Goal: Participate in discussion: Engage in conversation with other users on a specific topic

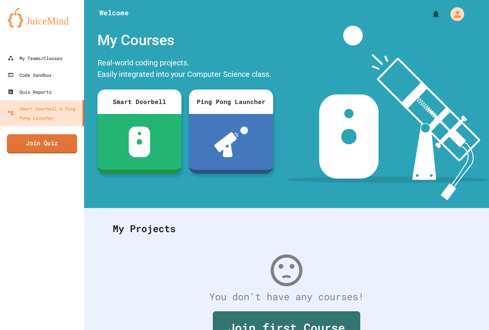
click at [14, 140] on link "Join Quiz" at bounding box center [42, 143] width 70 height 19
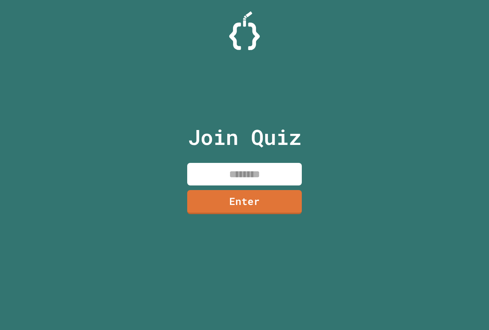
click at [258, 175] on input at bounding box center [244, 174] width 115 height 23
type input "********"
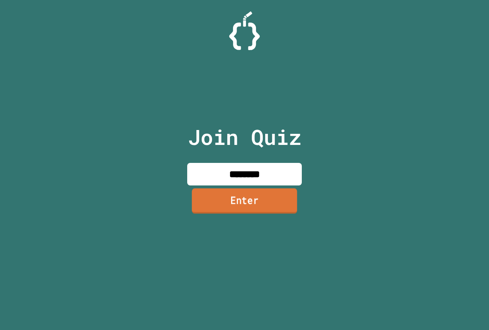
click at [270, 199] on link "Enter" at bounding box center [245, 200] width 106 height 25
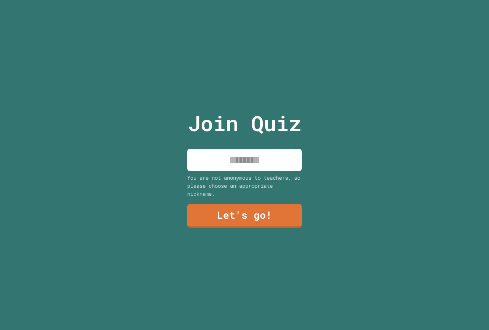
click at [256, 153] on input at bounding box center [244, 160] width 115 height 23
type input "*****"
click at [244, 218] on link "Let's go!" at bounding box center [245, 215] width 116 height 24
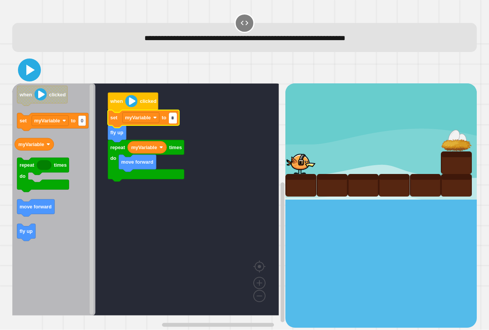
type input "*"
click at [33, 70] on icon at bounding box center [29, 70] width 18 height 18
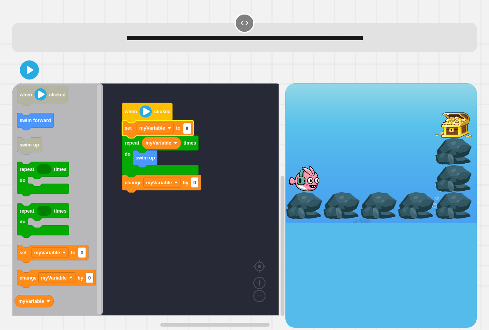
type input "*"
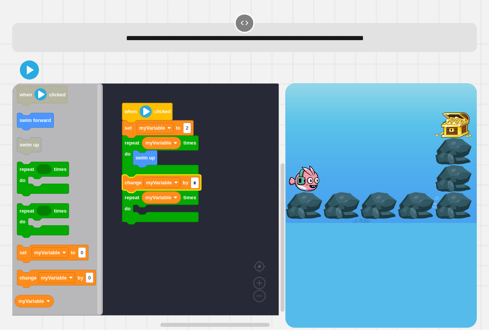
type input "*"
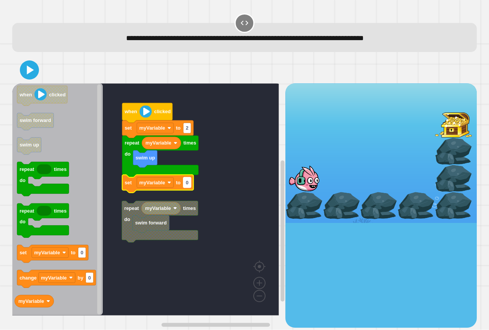
click at [188, 187] on rect "Blockly Workspace" at bounding box center [188, 182] width 8 height 10
type input "*"
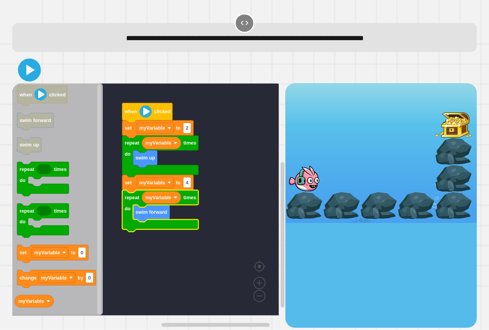
click at [23, 68] on icon at bounding box center [29, 70] width 18 height 18
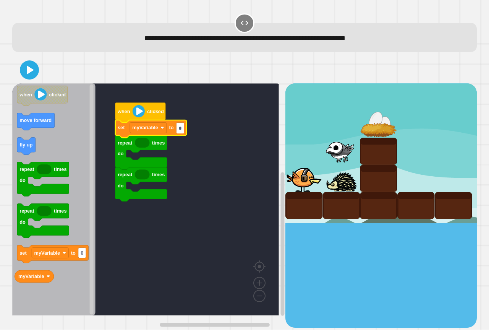
type input "*"
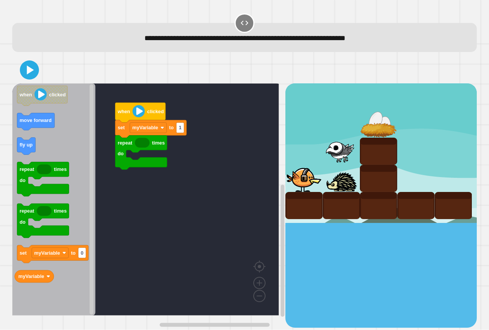
click at [51, 276] on icon "when clicked move forward fly up repeat times do repeat times do set myVariable…" at bounding box center [53, 199] width 83 height 232
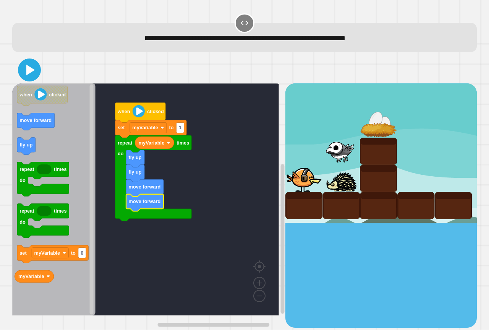
click at [26, 67] on icon at bounding box center [29, 70] width 18 height 18
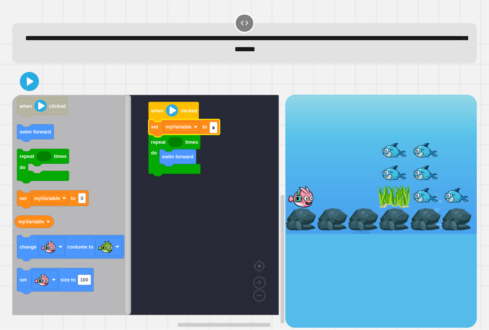
type input "*"
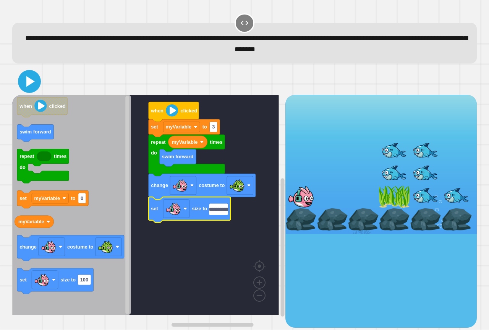
click at [31, 80] on icon at bounding box center [29, 81] width 18 height 18
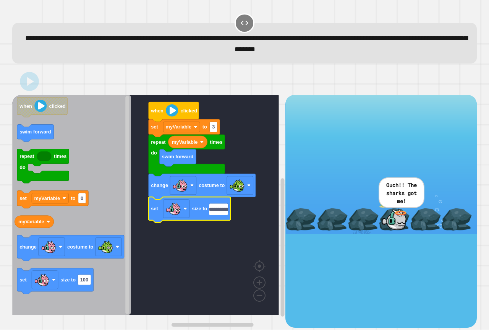
click at [219, 213] on input "**********" at bounding box center [218, 210] width 19 height 10
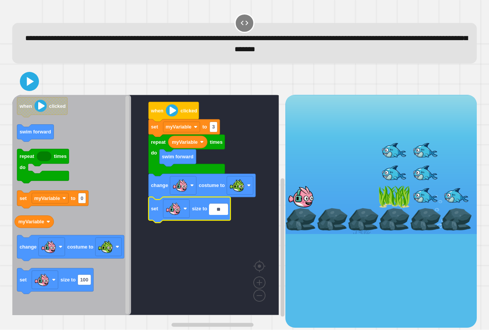
type input "*"
click at [28, 84] on icon at bounding box center [30, 81] width 8 height 11
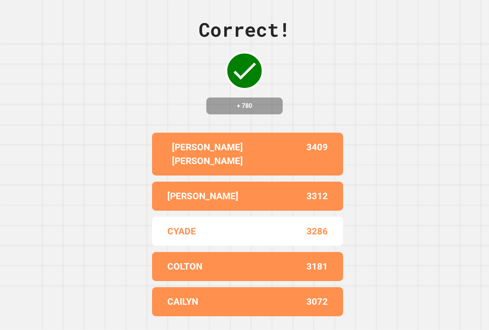
drag, startPoint x: 182, startPoint y: 127, endPoint x: 286, endPoint y: 138, distance: 104.6
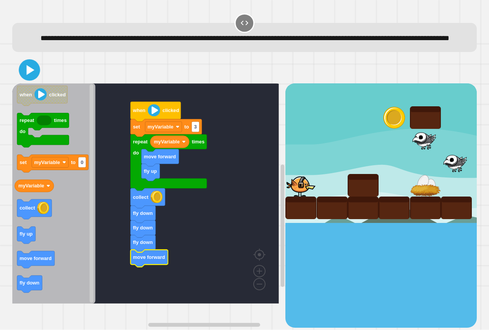
click at [28, 78] on icon at bounding box center [29, 70] width 17 height 17
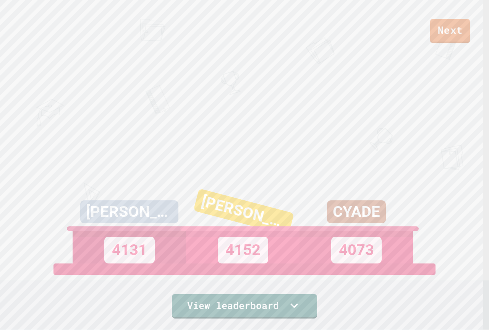
click at [452, 23] on link "Next" at bounding box center [451, 31] width 40 height 24
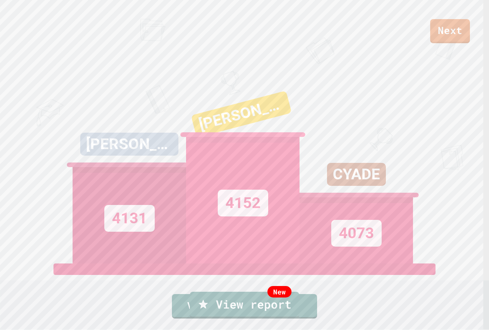
drag, startPoint x: 449, startPoint y: 32, endPoint x: 443, endPoint y: 39, distance: 9.5
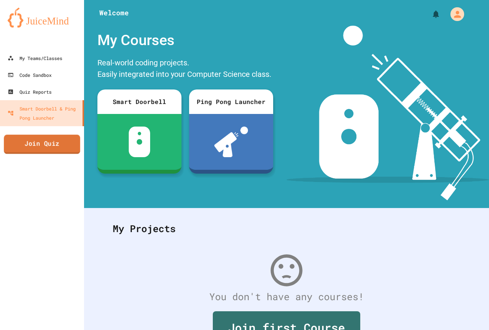
click at [48, 154] on link "Join Quiz" at bounding box center [42, 144] width 76 height 19
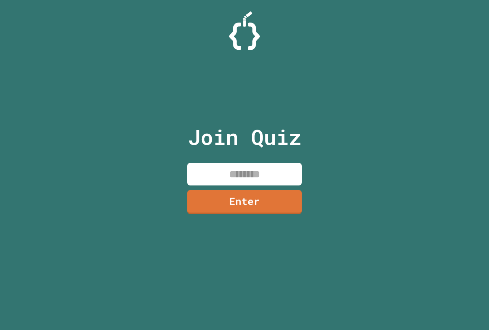
click at [236, 172] on input at bounding box center [244, 174] width 115 height 23
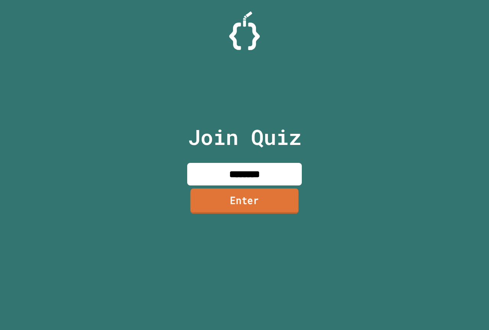
type input "********"
click at [287, 211] on link "Enter" at bounding box center [244, 200] width 108 height 25
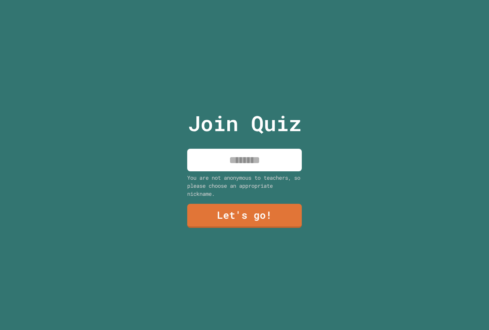
click at [284, 159] on input at bounding box center [244, 160] width 115 height 23
type input "*****"
click at [225, 200] on div "Join Quiz ***** You are not anonymous to teachers, so please choose an appropri…" at bounding box center [244, 165] width 129 height 330
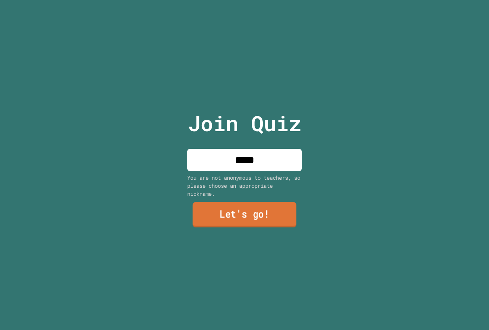
click at [226, 206] on link "Let's go!" at bounding box center [245, 214] width 104 height 25
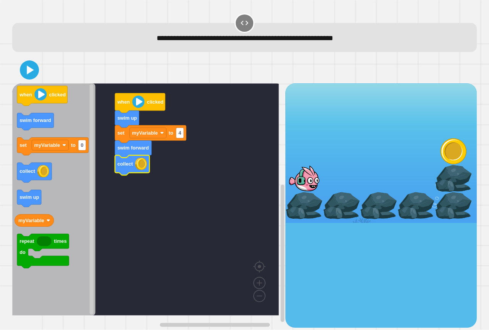
click at [68, 206] on icon "Blockly Workspace" at bounding box center [53, 199] width 83 height 232
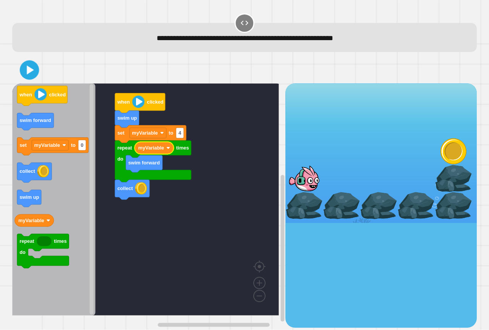
click at [28, 73] on icon at bounding box center [30, 70] width 7 height 9
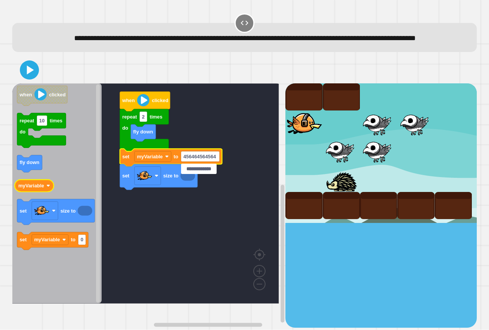
type input "**********"
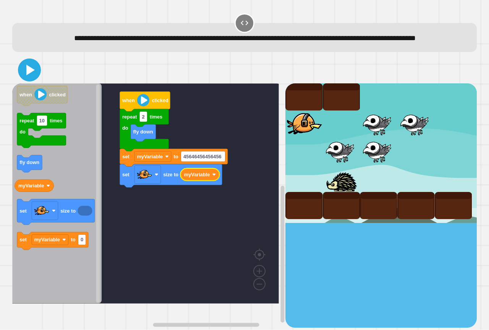
click at [25, 79] on icon at bounding box center [29, 70] width 18 height 18
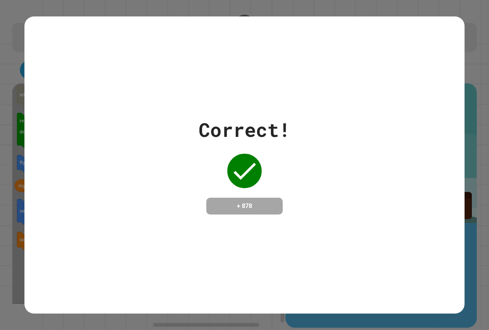
drag, startPoint x: 0, startPoint y: 134, endPoint x: 11, endPoint y: 116, distance: 21.6
click at [11, 116] on div "Correct! + 878" at bounding box center [244, 165] width 489 height 330
drag, startPoint x: 162, startPoint y: 131, endPoint x: 281, endPoint y: 127, distance: 119.0
click at [416, 135] on div "Correct! + 878" at bounding box center [244, 164] width 440 height 99
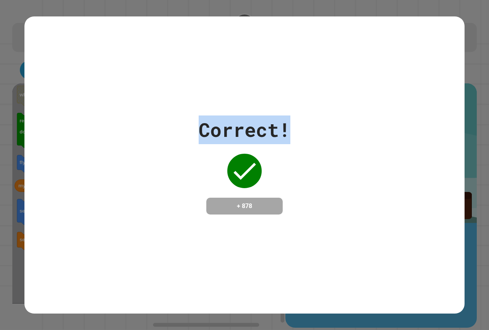
click at [180, 107] on div "Correct! + 878" at bounding box center [244, 164] width 440 height 297
drag, startPoint x: 180, startPoint y: 107, endPoint x: 153, endPoint y: 149, distance: 49.4
click at [188, 170] on div "Correct! + 878" at bounding box center [244, 164] width 440 height 297
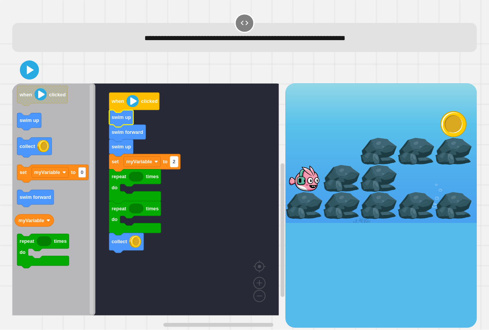
click at [176, 164] on rect "Blockly Workspace" at bounding box center [175, 162] width 8 height 10
type input "*"
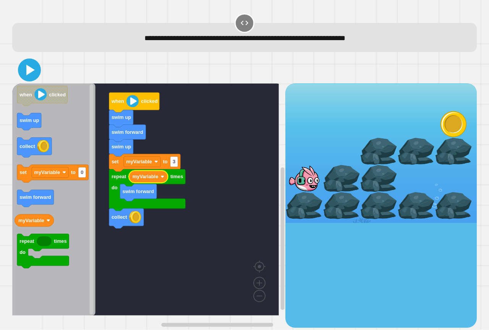
click at [30, 65] on icon at bounding box center [29, 70] width 18 height 18
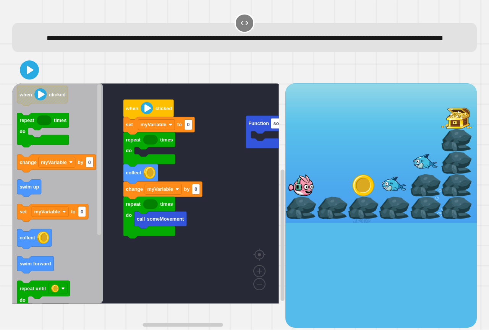
click at [240, 304] on rect "Blockly Workspace" at bounding box center [145, 193] width 267 height 220
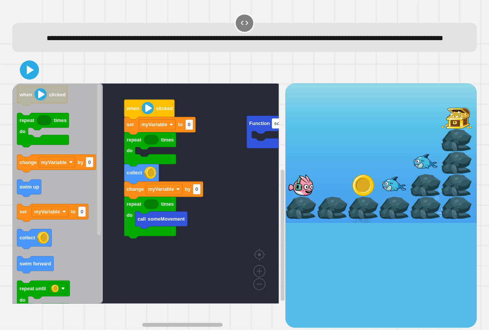
click at [190, 323] on rect "Blockly Workspace" at bounding box center [182, 325] width 80 height 4
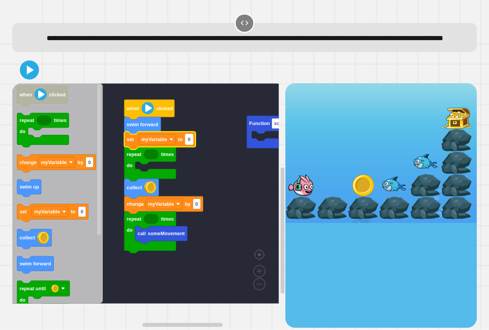
click at [188, 142] on text "0" at bounding box center [189, 139] width 3 height 6
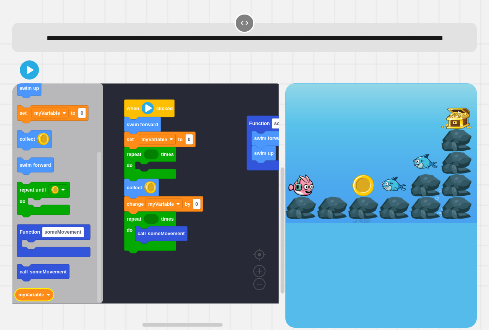
click at [32, 304] on icon "when clicked repeat times do change myVariable by 0 swim up set myVariable to 0…" at bounding box center [57, 193] width 91 height 220
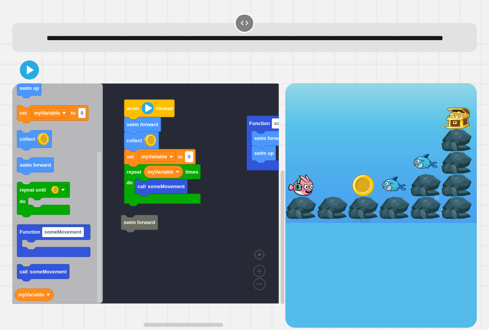
click at [187, 162] on rect "Blockly Workspace" at bounding box center [189, 157] width 8 height 10
type input "*"
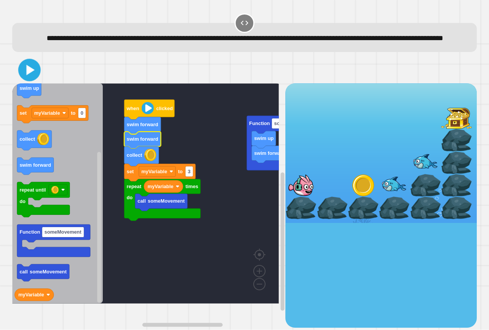
click at [23, 79] on icon at bounding box center [30, 70] width 18 height 18
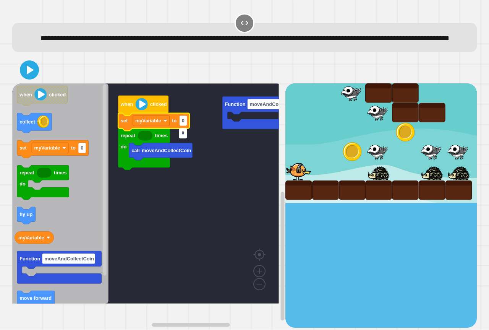
type input "*"
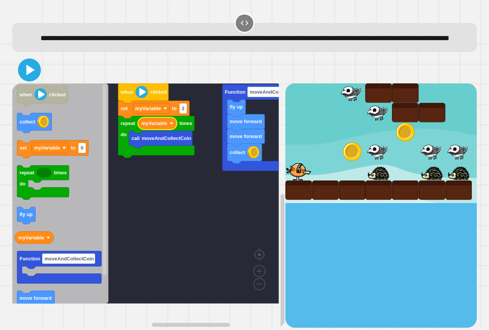
click at [33, 79] on icon at bounding box center [29, 70] width 18 height 18
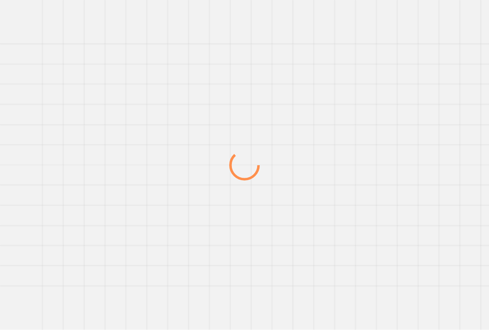
drag, startPoint x: 0, startPoint y: 0, endPoint x: 348, endPoint y: 210, distance: 406.7
click at [348, 210] on div at bounding box center [244, 165] width 489 height 330
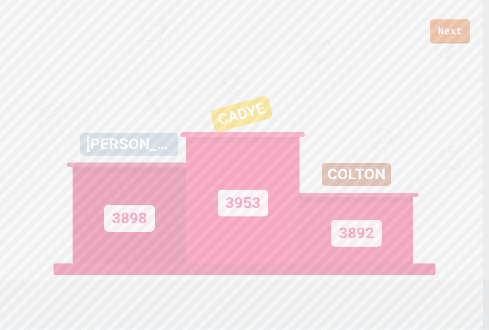
click at [430, 18] on div "Next" at bounding box center [244, 21] width 489 height 43
click at [453, 22] on link "Next" at bounding box center [450, 30] width 36 height 25
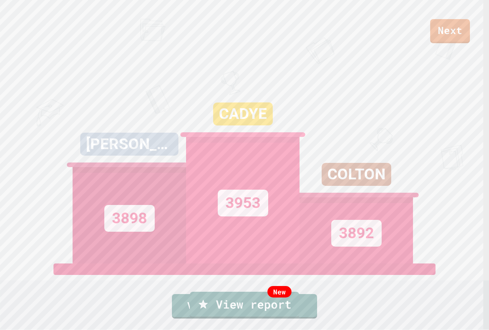
drag, startPoint x: 263, startPoint y: 174, endPoint x: 263, endPoint y: 179, distance: 4.3
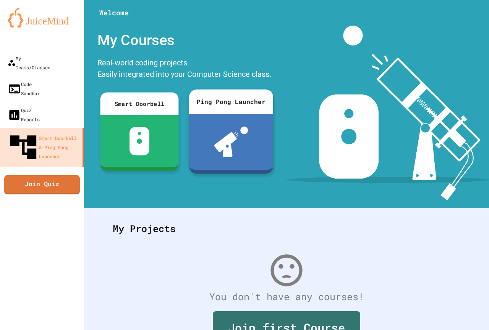
click at [74, 175] on link "Join Quiz" at bounding box center [42, 184] width 76 height 19
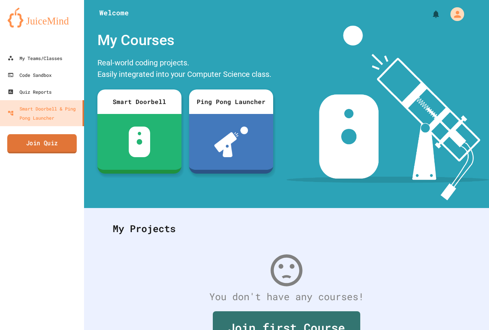
click at [62, 139] on link "Join Quiz" at bounding box center [42, 143] width 70 height 19
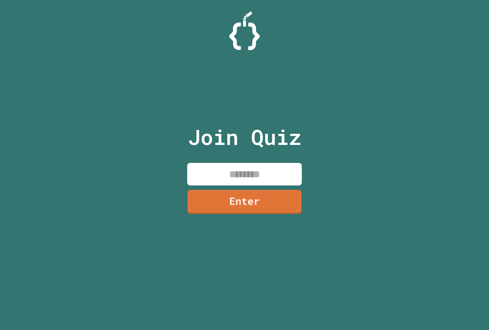
click at [223, 168] on input at bounding box center [244, 174] width 115 height 23
paste input "********"
type input "********"
click at [266, 199] on link "Enter" at bounding box center [245, 200] width 112 height 25
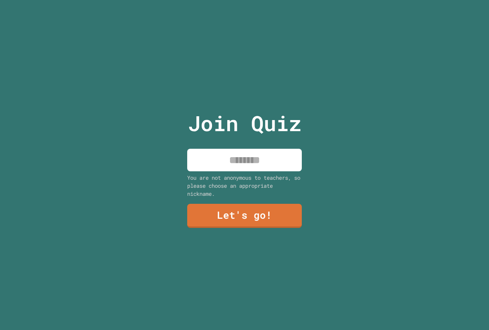
drag, startPoint x: 265, startPoint y: 162, endPoint x: 265, endPoint y: 155, distance: 7.6
click at [265, 162] on input at bounding box center [244, 160] width 115 height 23
click at [240, 160] on input "******" at bounding box center [244, 160] width 115 height 23
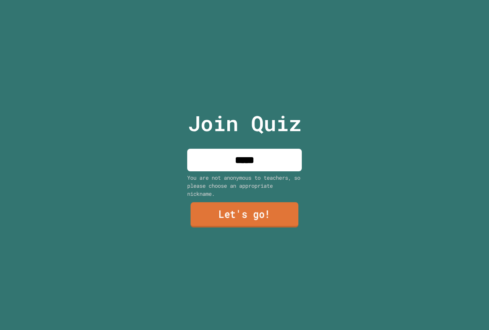
type input "*****"
click at [236, 219] on link "Let's go!" at bounding box center [244, 215] width 115 height 25
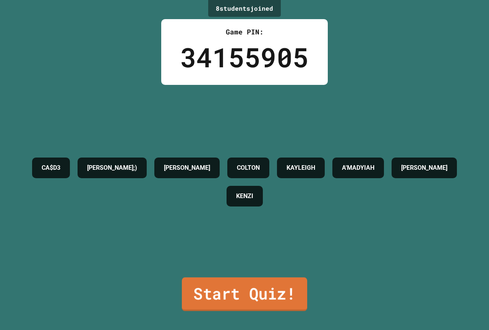
click at [266, 280] on link "Start Quiz!" at bounding box center [244, 294] width 125 height 34
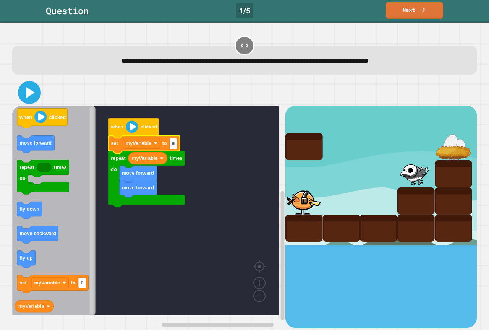
type input "*"
click at [31, 98] on icon at bounding box center [29, 92] width 18 height 18
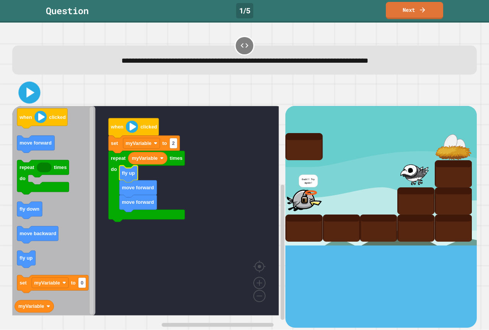
click at [33, 95] on icon at bounding box center [30, 93] width 18 height 18
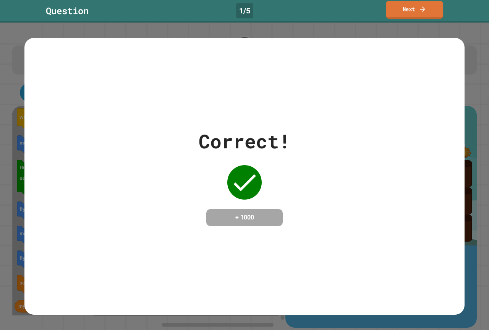
click at [398, 14] on link "Next" at bounding box center [414, 10] width 57 height 18
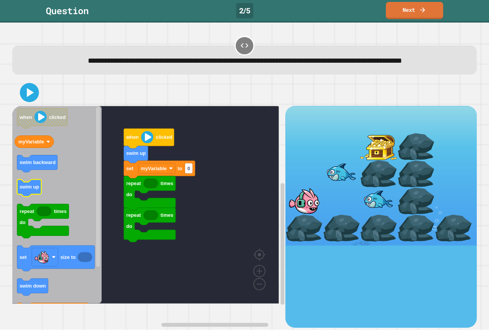
click at [67, 197] on icon "Blockly Workspace" at bounding box center [56, 205] width 89 height 198
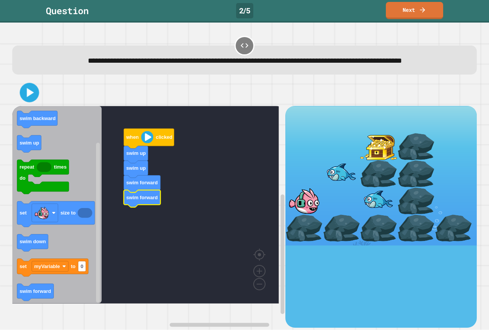
drag, startPoint x: 32, startPoint y: 91, endPoint x: 30, endPoint y: 105, distance: 13.9
click at [31, 100] on div at bounding box center [244, 92] width 465 height 27
click at [34, 102] on icon at bounding box center [29, 92] width 18 height 18
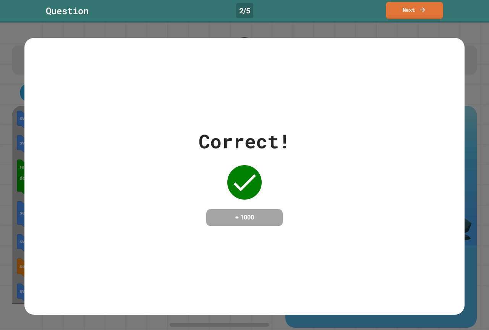
drag, startPoint x: 393, startPoint y: 1, endPoint x: 405, endPoint y: 14, distance: 17.9
click at [405, 14] on link "Next" at bounding box center [414, 10] width 57 height 17
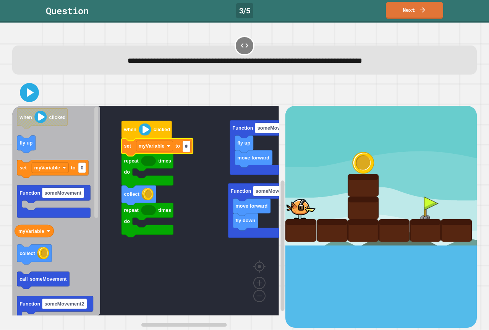
type input "*"
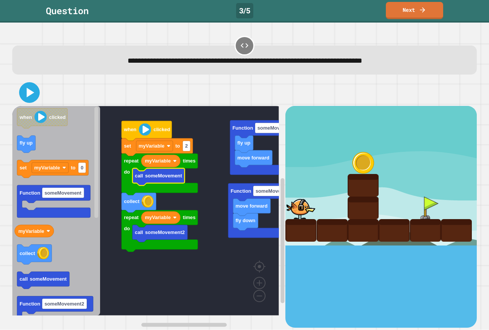
click at [26, 99] on icon at bounding box center [29, 92] width 16 height 16
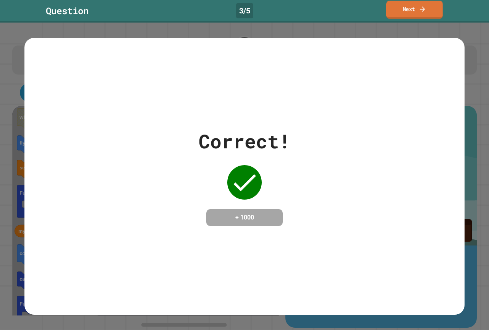
click at [401, 12] on link "Next" at bounding box center [415, 10] width 57 height 18
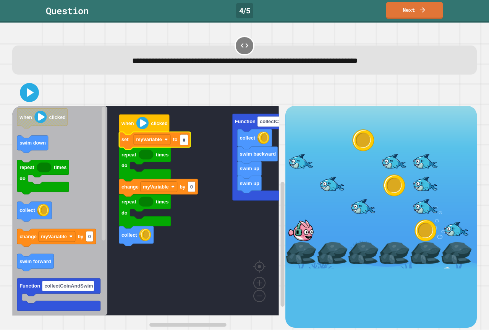
type input "*"
click at [173, 268] on rect "Blockly Workspace" at bounding box center [145, 211] width 267 height 210
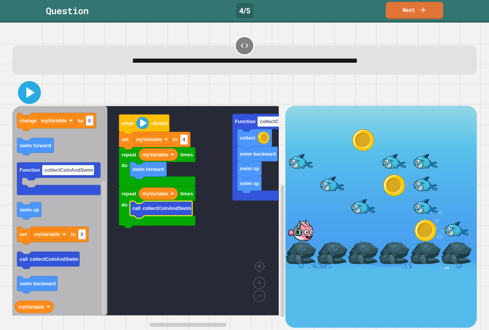
click at [32, 91] on icon at bounding box center [30, 92] width 8 height 11
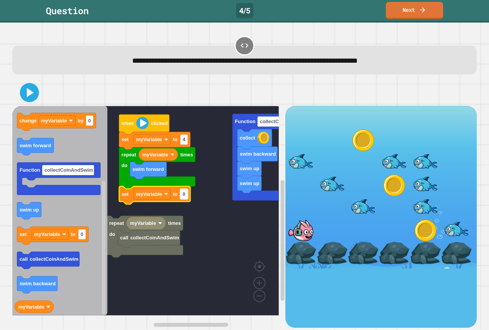
click at [185, 195] on text "0" at bounding box center [184, 194] width 3 height 6
type input "*"
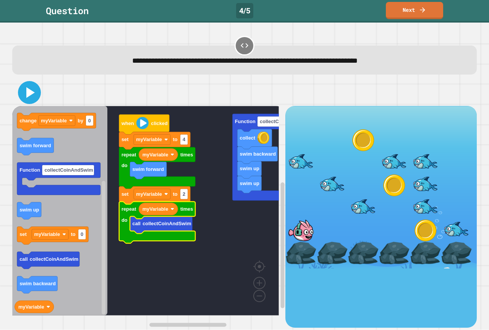
click at [37, 96] on icon at bounding box center [29, 92] width 18 height 18
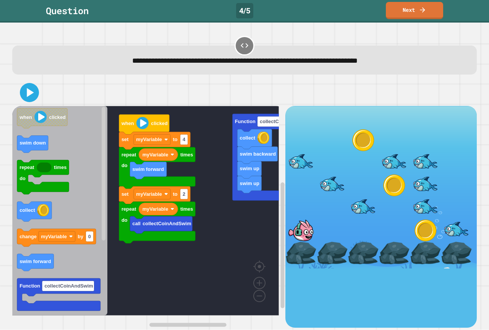
click at [136, 247] on div "swim up swim up swim backward collect Function collectCoinAndSwim when clicked …" at bounding box center [148, 216] width 273 height 221
click at [21, 98] on div at bounding box center [244, 92] width 465 height 27
click at [37, 93] on icon at bounding box center [29, 92] width 18 height 18
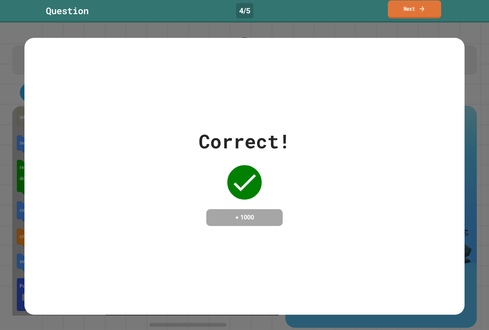
click at [429, 10] on link "Next" at bounding box center [414, 9] width 53 height 18
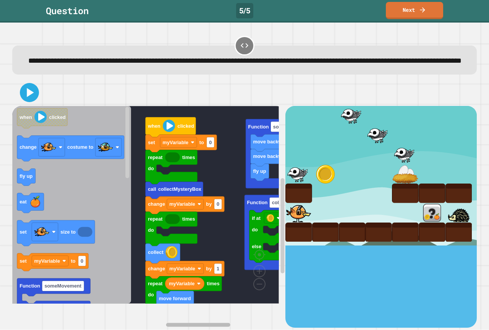
click at [230, 322] on rect "Blockly Workspace" at bounding box center [211, 325] width 142 height 6
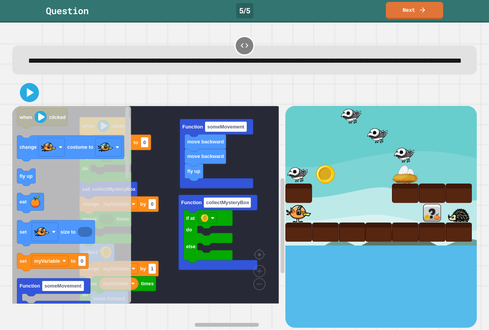
click at [240, 323] on rect "Blockly Workspace" at bounding box center [227, 325] width 64 height 4
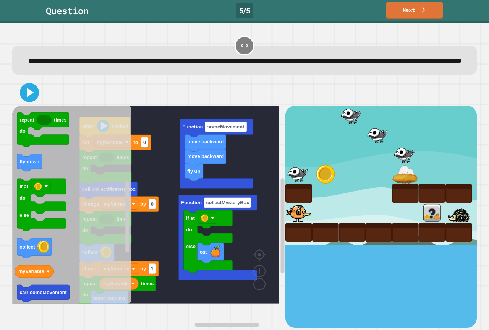
click at [68, 224] on icon "when clicked change costume to fly up eat set size to set myVariable to 0 Funct…" at bounding box center [71, 205] width 119 height 198
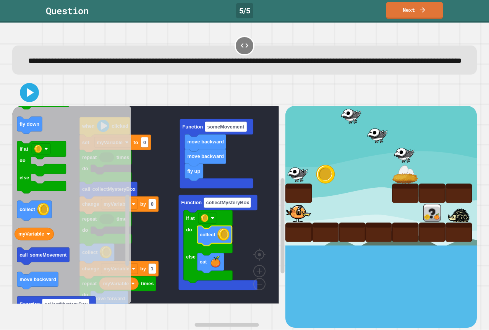
drag, startPoint x: 233, startPoint y: 316, endPoint x: 217, endPoint y: 324, distance: 17.8
click at [217, 324] on div "**********" at bounding box center [245, 180] width 470 height 297
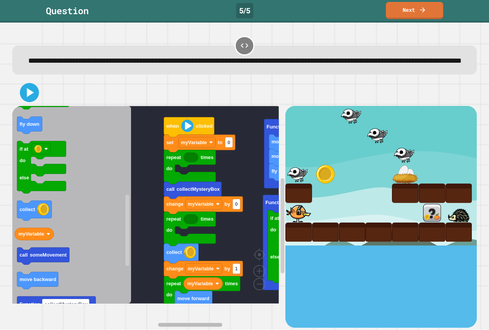
click at [199, 323] on rect "Blockly Workspace" at bounding box center [190, 325] width 64 height 4
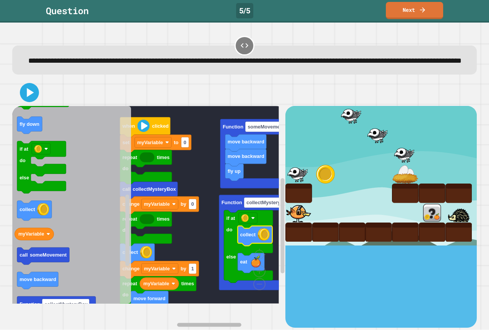
click at [221, 320] on div "**********" at bounding box center [245, 180] width 470 height 297
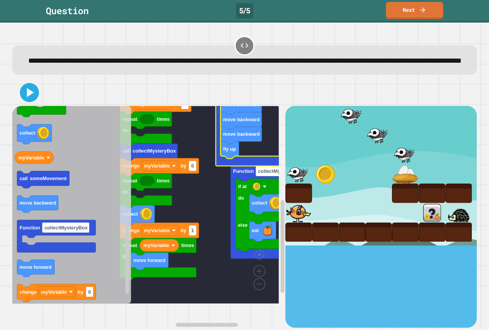
click at [200, 304] on rect "Blockly Workspace" at bounding box center [145, 205] width 267 height 198
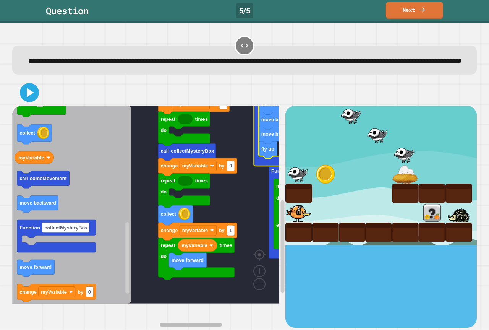
click at [200, 322] on g "Blockly Workspace" at bounding box center [211, 325] width 142 height 6
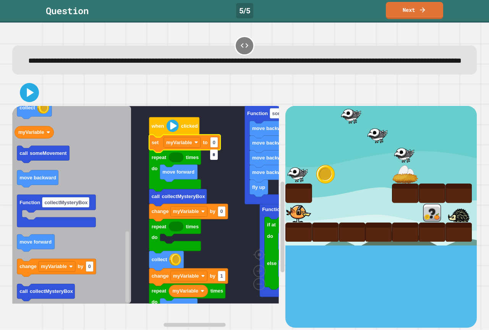
type input "*"
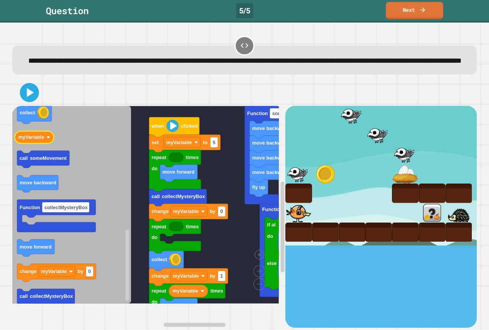
click at [43, 142] on icon "Blockly Workspace" at bounding box center [71, 205] width 119 height 198
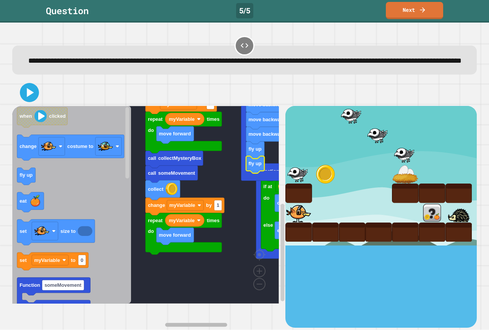
click at [190, 323] on rect "Blockly Workspace" at bounding box center [196, 325] width 62 height 4
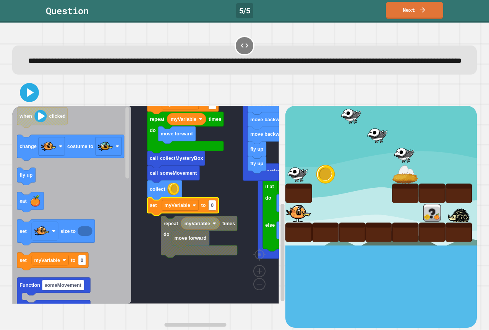
click at [153, 248] on rect "Blockly Workspace" at bounding box center [145, 205] width 267 height 198
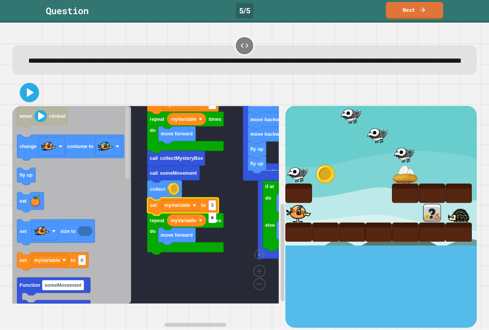
type input "*"
click at [24, 101] on icon at bounding box center [30, 93] width 16 height 16
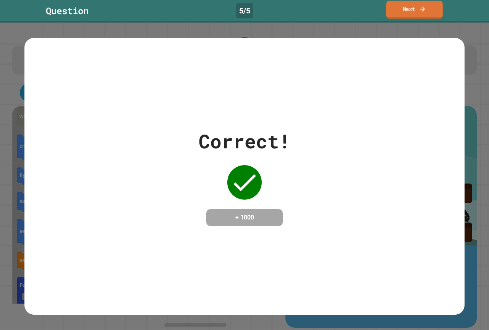
click at [422, 5] on icon at bounding box center [423, 9] width 8 height 8
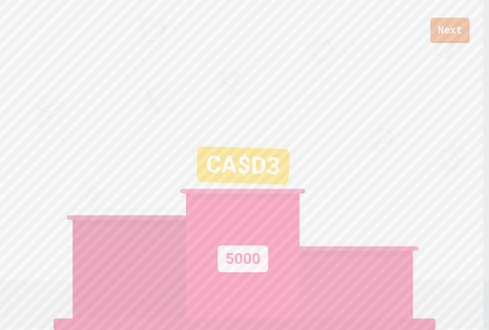
drag, startPoint x: 445, startPoint y: 40, endPoint x: 440, endPoint y: 41, distance: 5.1
click at [440, 41] on link "Next" at bounding box center [450, 30] width 39 height 25
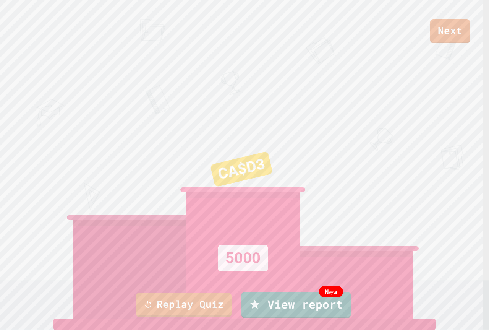
drag, startPoint x: 237, startPoint y: 207, endPoint x: 240, endPoint y: 193, distance: 14.1
